Goal: Answer question/provide support: Share knowledge or assist other users

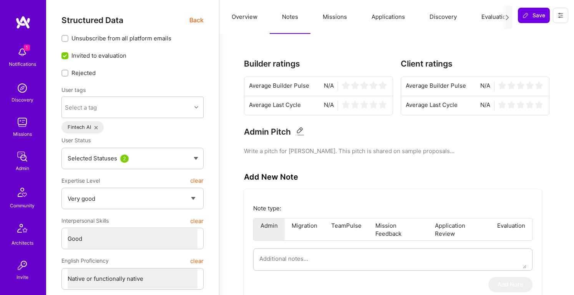
select select "5"
select select "4"
select select "7"
select select "DE"
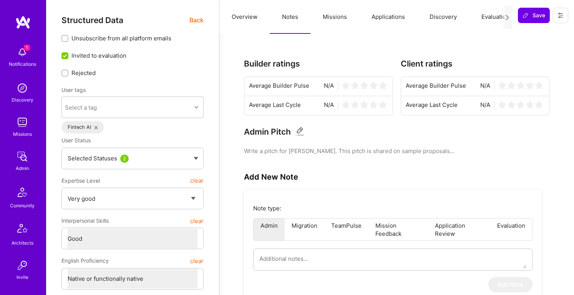
select select "Right Now"
click at [198, 19] on span "Back" at bounding box center [196, 20] width 14 height 10
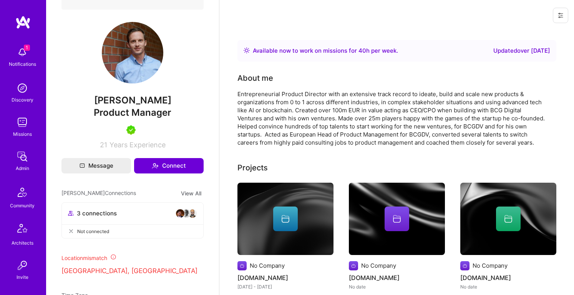
scroll to position [234, 0]
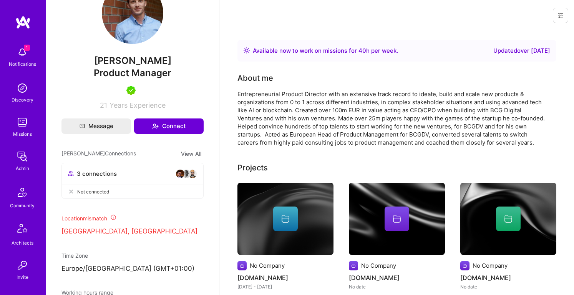
click at [114, 66] on span "Karsten Wysk" at bounding box center [132, 61] width 142 height 12
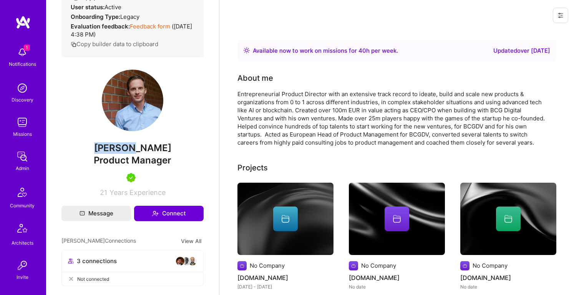
scroll to position [0, 0]
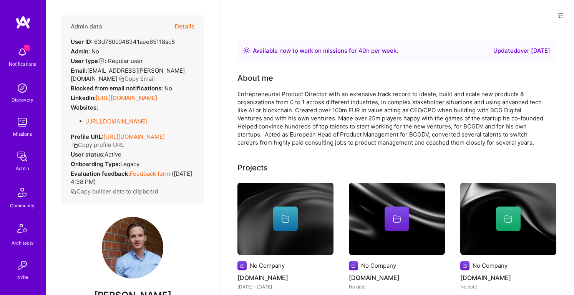
click at [143, 77] on div "Email: karsten.wysk@gmail.com Copy Email" at bounding box center [133, 74] width 124 height 16
click at [119, 78] on button "Copy Email" at bounding box center [137, 79] width 36 height 8
click at [187, 26] on button "Details" at bounding box center [185, 26] width 20 height 22
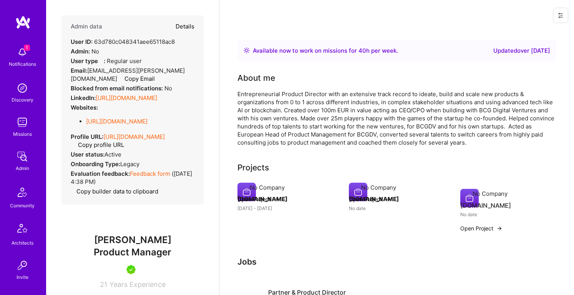
type textarea "x"
select select "5"
select select "4"
select select "7"
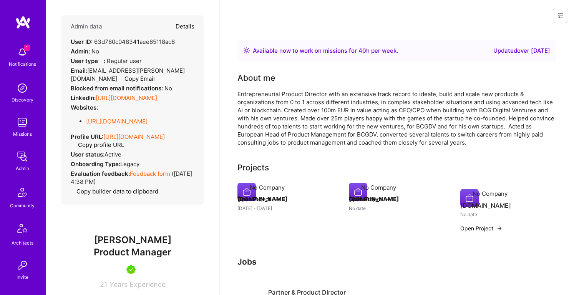
select select "DE"
select select "Right Now"
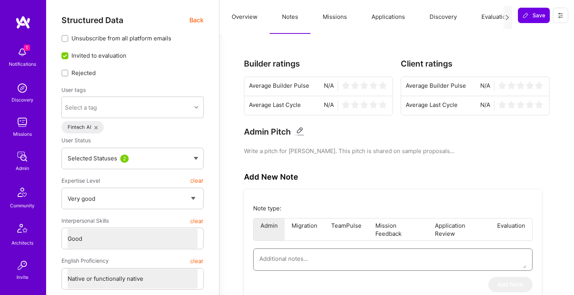
click at [302, 256] on textarea at bounding box center [392, 259] width 267 height 20
paste textarea "Interview for AI Guild conducted by Elon. Karsten, based in Berlin, is a produc…"
type textarea "x"
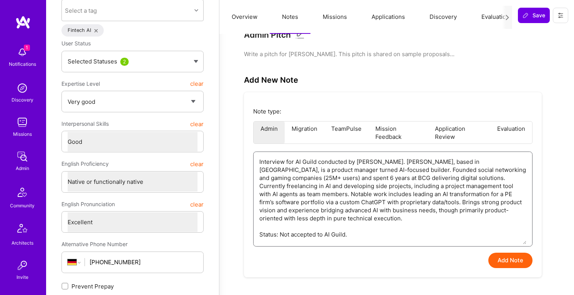
scroll to position [97, 0]
type textarea "Interview for AI Guild conducted by Elon. Karsten, based in Berlin, is a produc…"
click at [499, 257] on button "Add Note" at bounding box center [510, 259] width 44 height 15
type textarea "x"
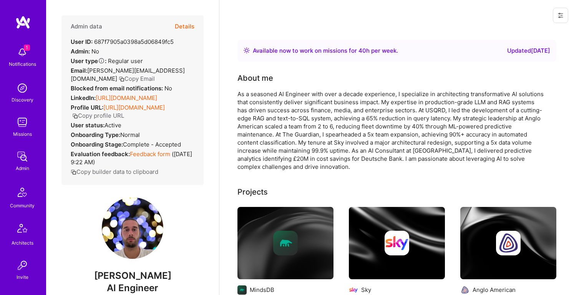
click at [186, 22] on button "Details" at bounding box center [185, 26] width 20 height 22
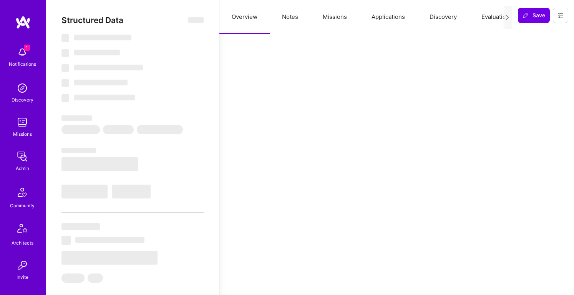
click at [294, 20] on button "Notes" at bounding box center [290, 17] width 41 height 34
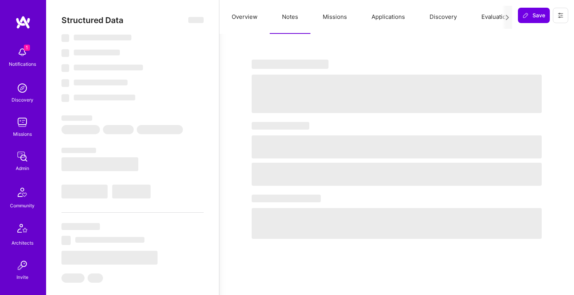
select select "Right Now"
select select "5"
select select "4"
select select "6"
select select "7"
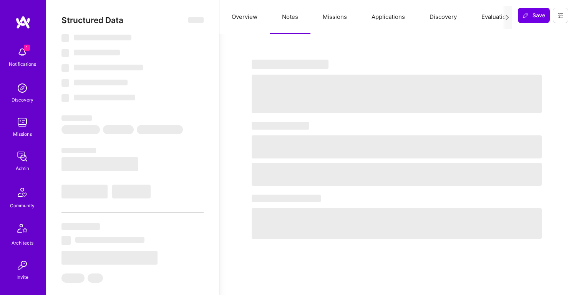
select select "GB"
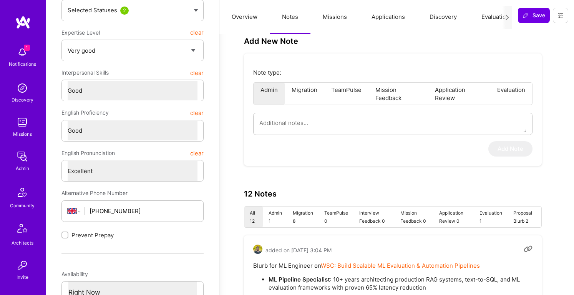
scroll to position [143, 0]
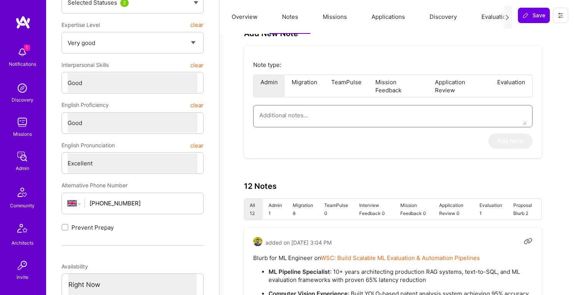
click at [309, 118] on textarea at bounding box center [392, 115] width 267 height 20
paste textarea "Summary: [PERSON_NAME] – 10+ years in AI/ML, founder of boutique AI consultancy…"
type textarea "x"
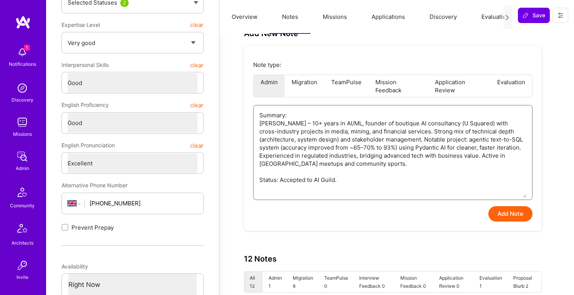
type textarea "Summary: [PERSON_NAME] – 10+ years in AI/ML, founder of boutique AI consultancy…"
click at [294, 116] on textarea "Summary: [PERSON_NAME] – 10+ years in AI/ML, founder of boutique AI consultancy…" at bounding box center [392, 151] width 267 height 92
type textarea "x"
type textarea "Summary [PERSON_NAME] – 10+ years in AI/ML, founder of boutique AI consultancy …"
type textarea "x"
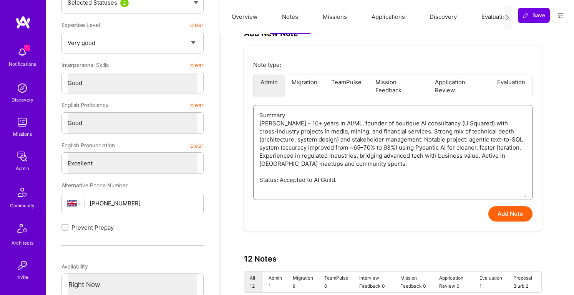
type textarea "[PERSON_NAME] – 10+ years in AI/ML, founder of boutique AI consultancy (U Squar…"
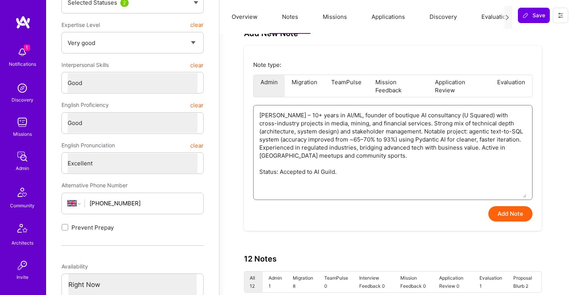
type textarea "x"
type textarea "[PERSON_NAME] – 10+ years in AI/ML, founder of boutique AI consultancy (U Squar…"
type textarea "x"
type textarea "[PERSON_NAME] – 10+ years in AI/ML, founder of boutique AI consultancy (U Squar…"
type textarea "x"
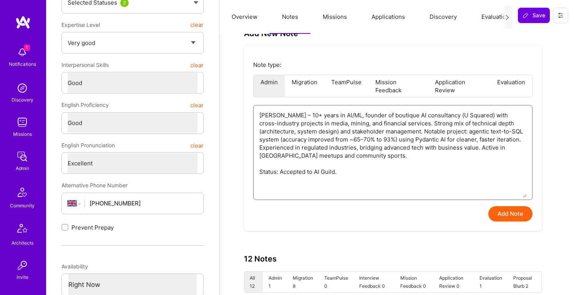
type textarea "[PERSON_NAME] – 10+ years in AI/ML, founder of boutique AI consultancy (U Squar…"
type textarea "x"
type textarea "[PERSON_NAME] – 10+ years in AI/ML, founder of boutique AI consultancy (U Squar…"
type textarea "x"
type textarea "S [PERSON_NAME] – 10+ years in AI/ML, founder of boutique AI consultancy (U Squ…"
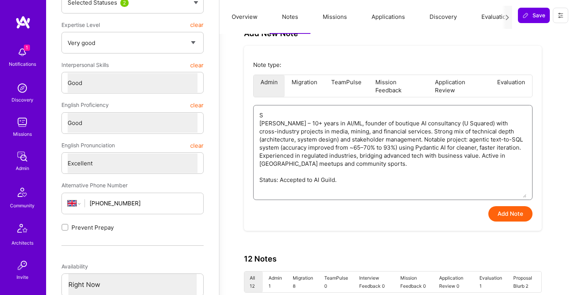
type textarea "x"
type textarea "[PERSON_NAME] – 10+ years in AI/ML, founder of boutique AI consultancy (U Squar…"
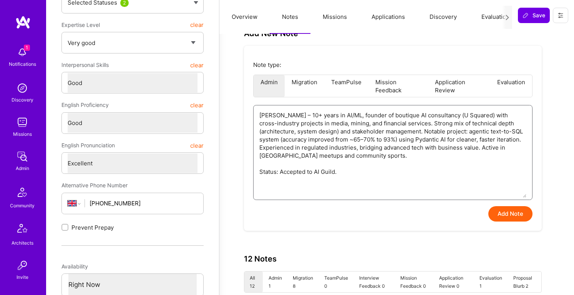
paste textarea "Interview Summary (by [PERSON_NAME])"
type textarea "x"
type textarea "Interview Summary (by [PERSON_NAME] – 10+ years in AI/ML, founder of boutique A…"
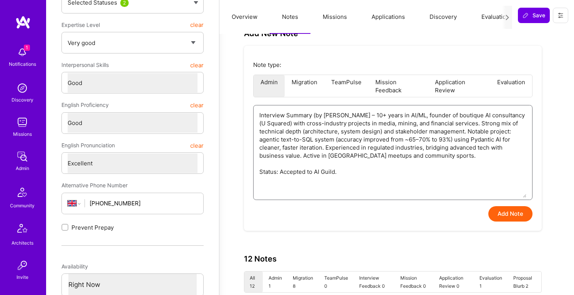
type textarea "x"
type textarea "Interview Summary (by [PERSON_NAME] – 10+ years in AI/ML, founder of boutique A…"
type textarea "x"
type textarea "Interview Summary (by [PERSON_NAME]) כ [PERSON_NAME] – 10+ years in AI/ML, foun…"
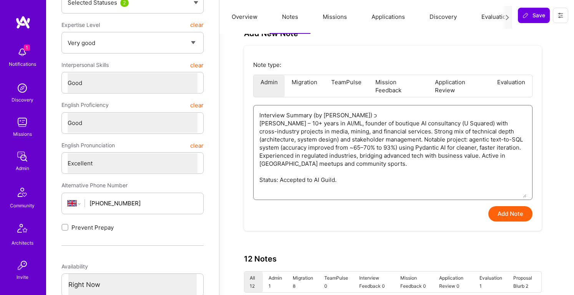
type textarea "x"
type textarea "Interview Summary (by [PERSON_NAME]) כם [PERSON_NAME] – 10+ years in AI/ML, fou…"
type textarea "x"
type textarea "Interview Summary (by [PERSON_NAME]) כםר [PERSON_NAME] – 10+ years in AI/ML, fo…"
type textarea "x"
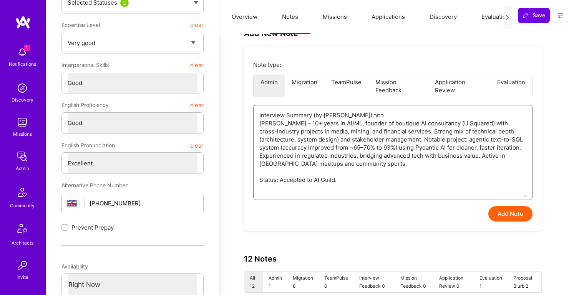
type textarea "Interview Summary (by [PERSON_NAME]) כם [PERSON_NAME] – 10+ years in AI/ML, fou…"
type textarea "x"
type textarea "Interview Summary (by [PERSON_NAME]) כ [PERSON_NAME] – 10+ years in AI/ML, foun…"
type textarea "x"
type textarea "Interview Summary (by [PERSON_NAME] – 10+ years in AI/ML, founder of boutique A…"
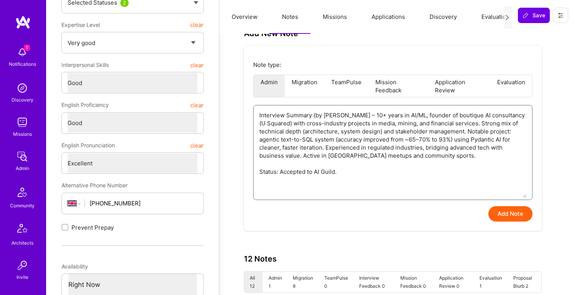
type textarea "x"
type textarea "Interview Summary (by [PERSON_NAME] – 10+ years in AI/ML, founder of boutique A…"
type textarea "x"
type textarea "Interview Summary (by [PERSON_NAME]) [PERSON_NAME] – 10+ years in AI/ML, founde…"
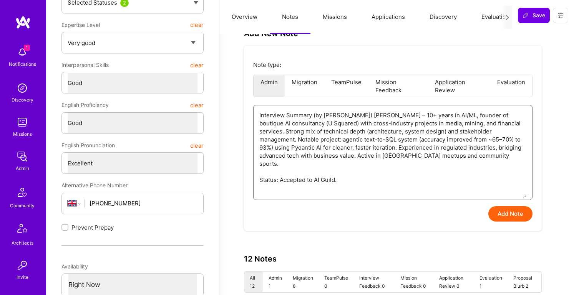
type textarea "x"
type textarea "Interview Summary (by [PERSON_NAME]) for [PERSON_NAME] – 10+ years in AI/ML, fo…"
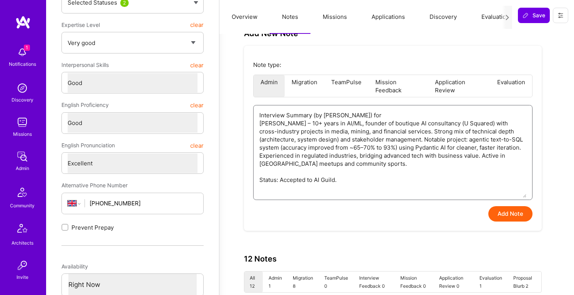
type textarea "x"
type textarea "Interview Summary (by [PERSON_NAME]) for [PERSON_NAME] – 10+ years in AI/ML, fo…"
type textarea "x"
type textarea "Interview Summary (by [PERSON_NAME]) for A [PERSON_NAME] – 10+ years in AI/ML, …"
type textarea "x"
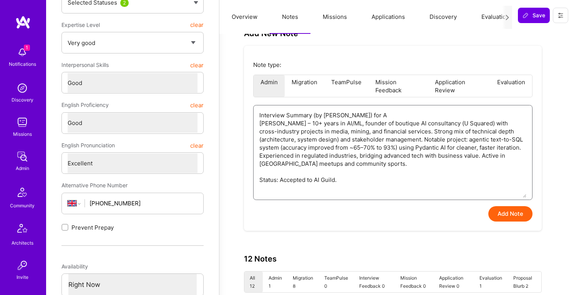
type textarea "Interview Summary (by [PERSON_NAME]) for [PERSON_NAME] – 10+ years in AI/ML, fo…"
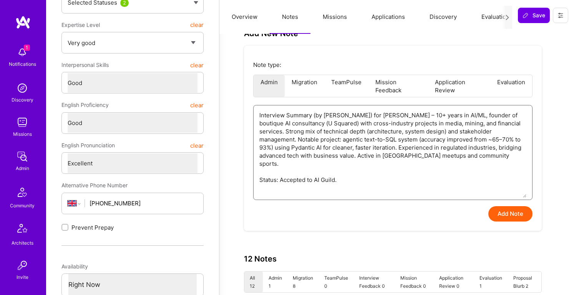
type textarea "x"
type textarea "Interview Summary (by [PERSON_NAME]) for AL/ [PERSON_NAME] – 10+ years in AI/ML…"
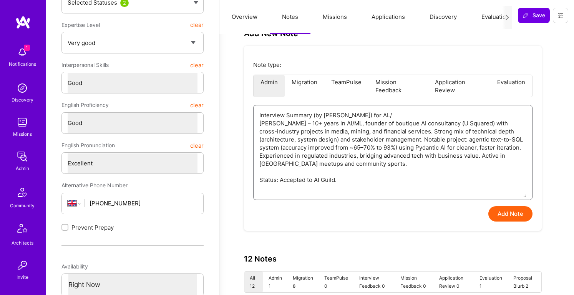
type textarea "x"
type textarea "Interview Summary (by [PERSON_NAME]) for AL/< [PERSON_NAME] – 10+ years in AI/M…"
type textarea "x"
type textarea "Interview Summary (by [PERSON_NAME]) for AL/ [PERSON_NAME] – 10+ years in AI/ML…"
type textarea "x"
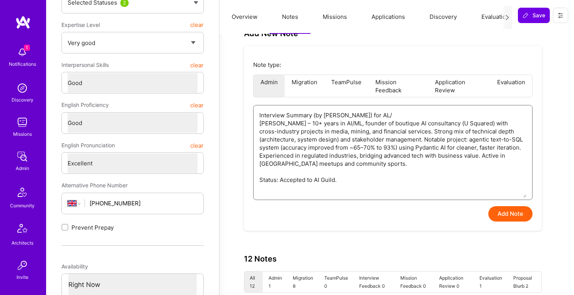
type textarea "Interview Summary (by [PERSON_NAME]) for AL/M [PERSON_NAME] – 10+ years in AI/M…"
type textarea "x"
type textarea "Interview Summary (by [PERSON_NAME]) for AL/[PERSON_NAME] – 10+ years in AI/ML,…"
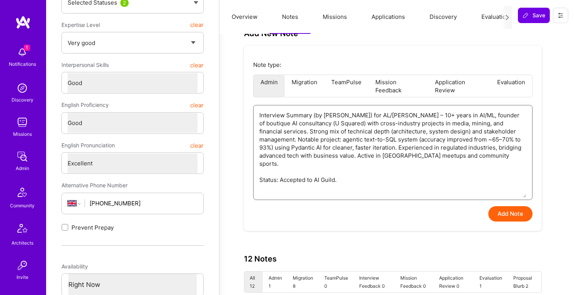
type textarea "x"
type textarea "Interview Summary (by [PERSON_NAME]) for AL/[PERSON_NAME] – 10+ years in AI/ML,…"
type textarea "x"
type textarea "Interview Summary (by [PERSON_NAME]) for AL/[PERSON_NAME] – 10+ years in AI/ML,…"
type textarea "x"
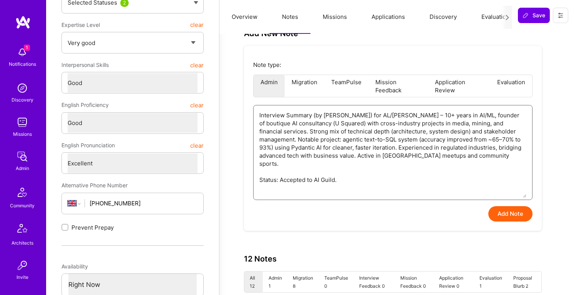
type textarea "Interview Summary (by [PERSON_NAME]) for AL/ML [PERSON_NAME] – 10+ years in AI/…"
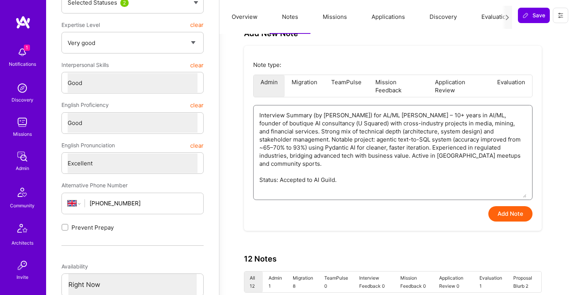
type textarea "x"
type textarea "Interview Summary (by [PERSON_NAME]) for AL/ML [PERSON_NAME] – 10+ years in AI/…"
type textarea "x"
type textarea "Interview Summary (by [PERSON_NAME]) for AL/ML [PERSON_NAME] – 10+ years in AI/…"
type textarea "x"
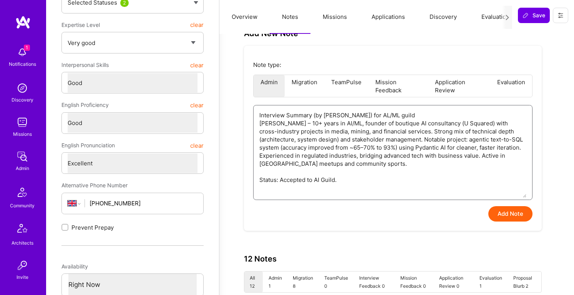
click at [408, 149] on textarea "Interview Summary (by [PERSON_NAME]) for AL/ML guild [PERSON_NAME] – 10+ years …" at bounding box center [392, 151] width 267 height 92
click at [443, 141] on textarea "Interview Summary (by [PERSON_NAME]) for AL/ML guild [PERSON_NAME] – 10+ years …" at bounding box center [392, 151] width 267 height 92
type textarea "Interview Summary (by [PERSON_NAME]) for AL/ML guild [PERSON_NAME] – 10+ years …"
click at [525, 213] on button "Add Note" at bounding box center [510, 213] width 44 height 15
type textarea "x"
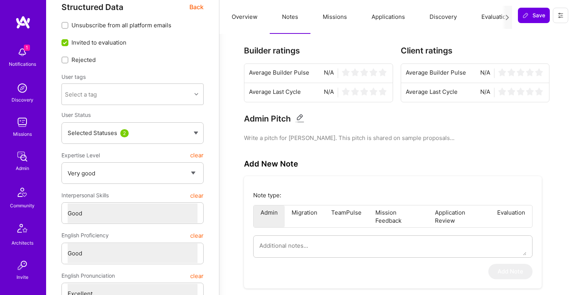
scroll to position [0, 0]
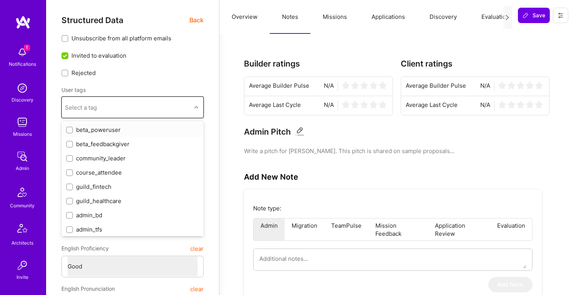
click at [153, 109] on div "Select a tag" at bounding box center [126, 107] width 129 height 15
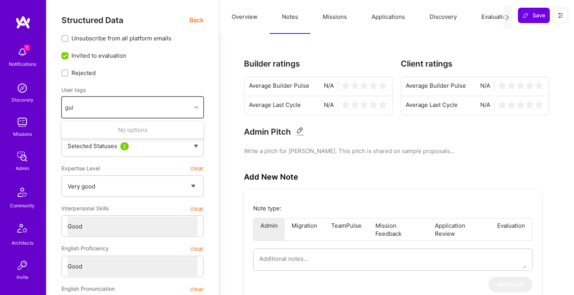
type input "gu"
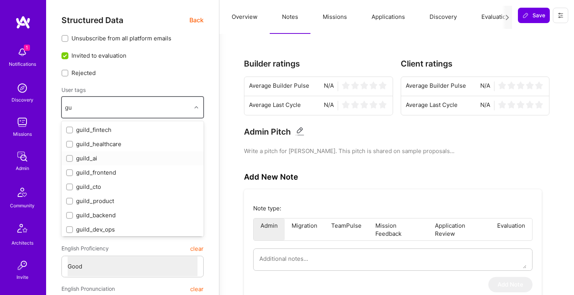
click at [139, 156] on div "guild_ai" at bounding box center [132, 158] width 133 height 8
checkbox input "true"
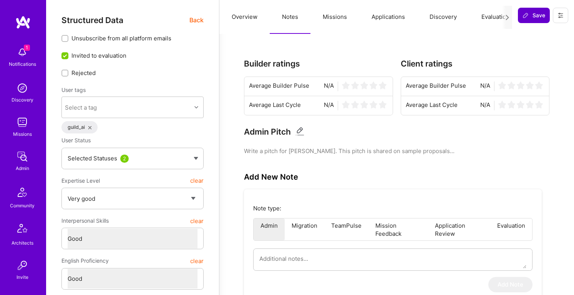
click at [538, 13] on span "Save" at bounding box center [534, 16] width 23 height 8
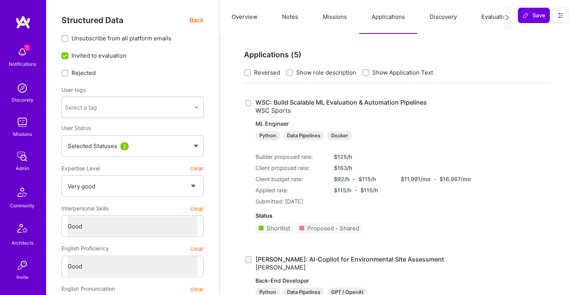
select select "5"
select select "4"
select select "6"
select select "7"
select select "GB"
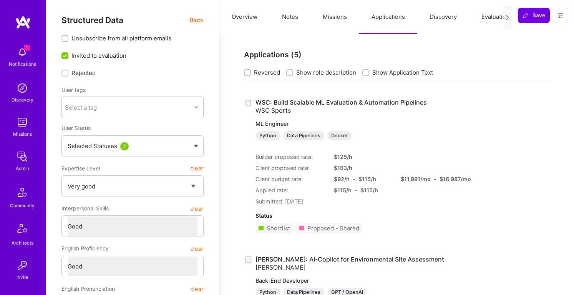
select select "Right Now"
click at [198, 21] on span "Back" at bounding box center [196, 20] width 14 height 10
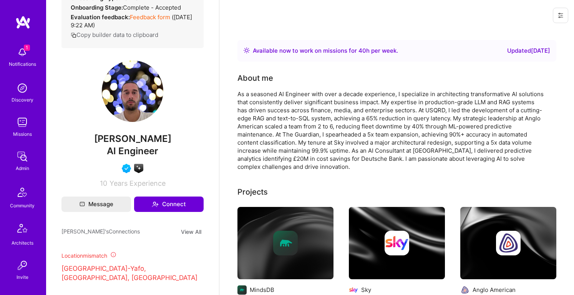
scroll to position [185, 0]
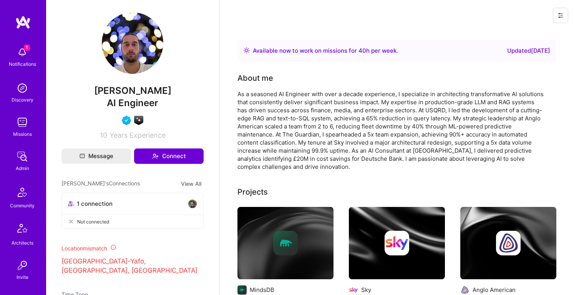
click at [118, 106] on span "AI Engineer" at bounding box center [132, 102] width 51 height 11
copy span "AI Engineer"
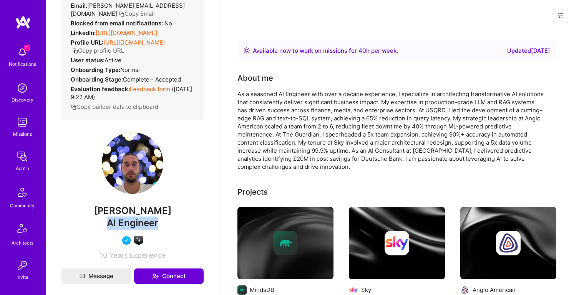
scroll to position [0, 0]
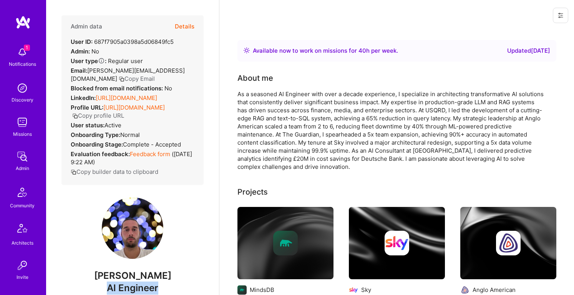
click at [185, 27] on button "Details" at bounding box center [185, 26] width 20 height 22
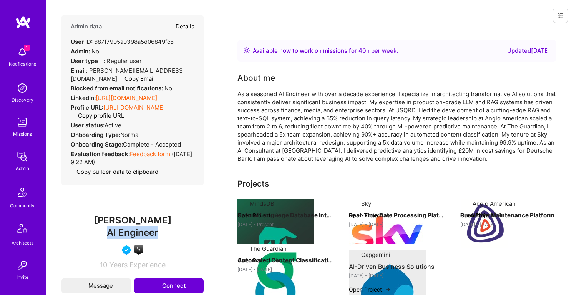
type textarea "x"
select select "5"
select select "4"
select select "6"
select select "7"
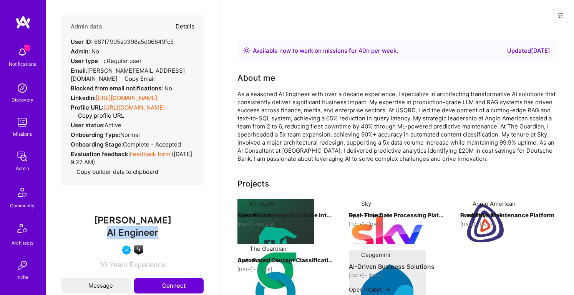
select select "GB"
select select "Right Now"
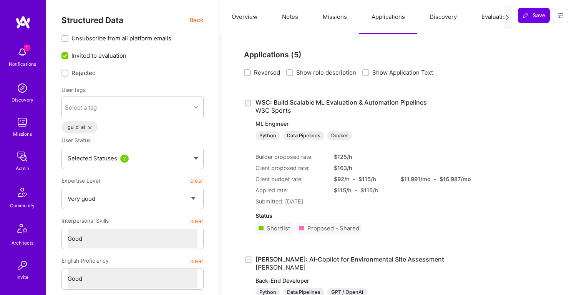
click at [287, 23] on button "Notes" at bounding box center [290, 17] width 41 height 34
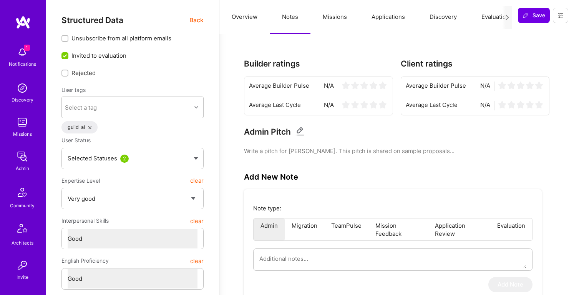
click at [194, 22] on span "Back" at bounding box center [196, 20] width 14 height 10
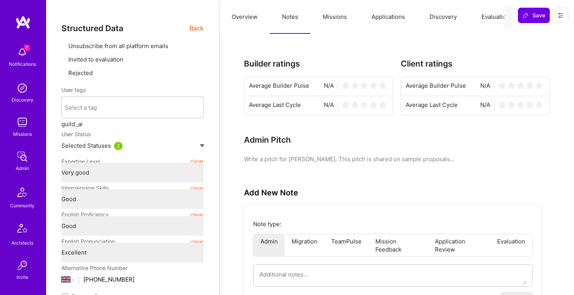
type textarea "x"
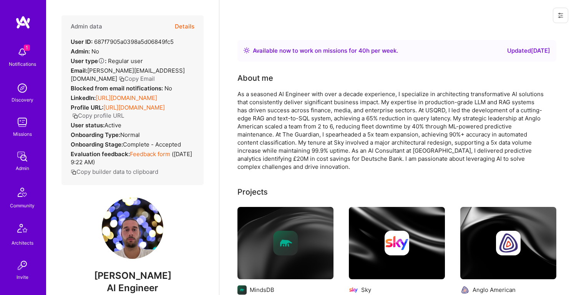
click at [113, 276] on span "[PERSON_NAME]" at bounding box center [132, 276] width 142 height 12
copy span "Daniel"
